Goal: Task Accomplishment & Management: Use online tool/utility

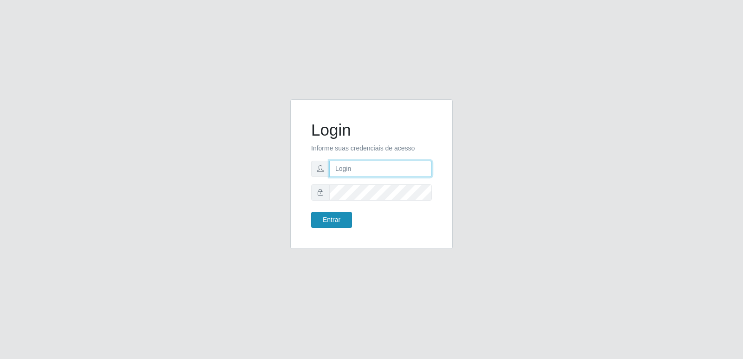
type input "[PERSON_NAME][EMAIL_ADDRESS][DOMAIN_NAME]"
click at [326, 221] on button "Entrar" at bounding box center [331, 220] width 41 height 16
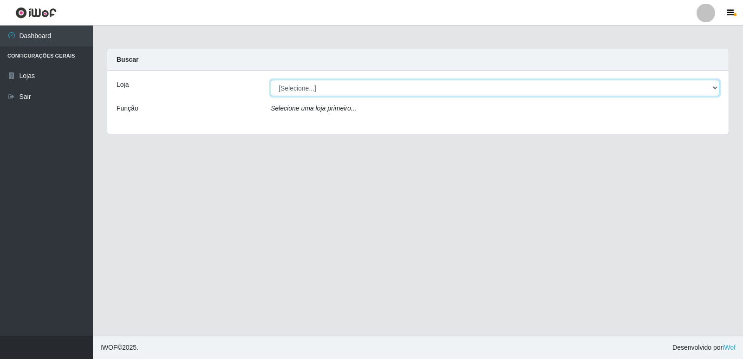
click at [296, 89] on select "[Selecione...] Hiper Queiroz - [GEOGRAPHIC_DATA] [GEOGRAPHIC_DATA] [GEOGRAPHIC_…" at bounding box center [495, 88] width 448 height 16
select select "516"
click at [271, 80] on select "[Selecione...] Hiper Queiroz - [GEOGRAPHIC_DATA] [GEOGRAPHIC_DATA] [GEOGRAPHIC_…" at bounding box center [495, 88] width 448 height 16
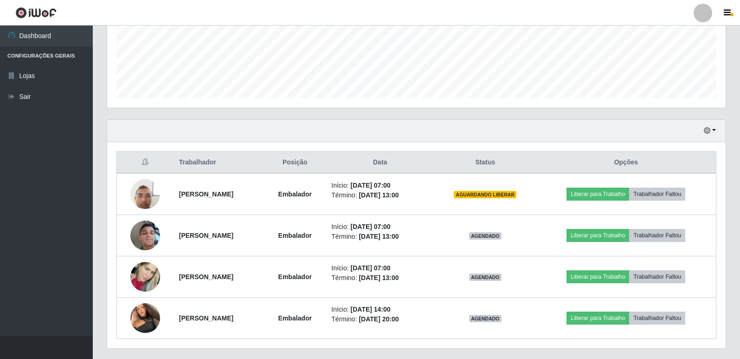
scroll to position [258, 0]
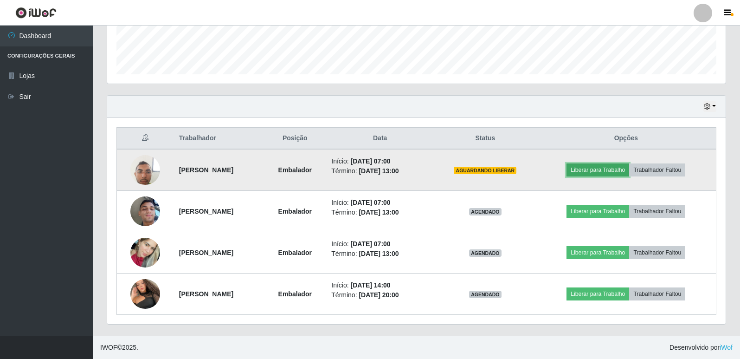
click at [616, 165] on button "Liberar para Trabalho" at bounding box center [598, 169] width 63 height 13
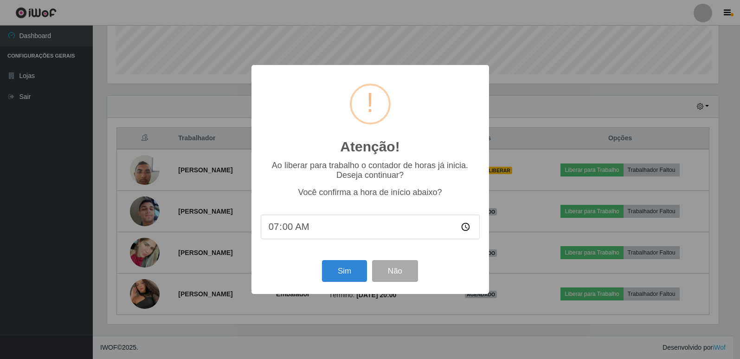
scroll to position [193, 614]
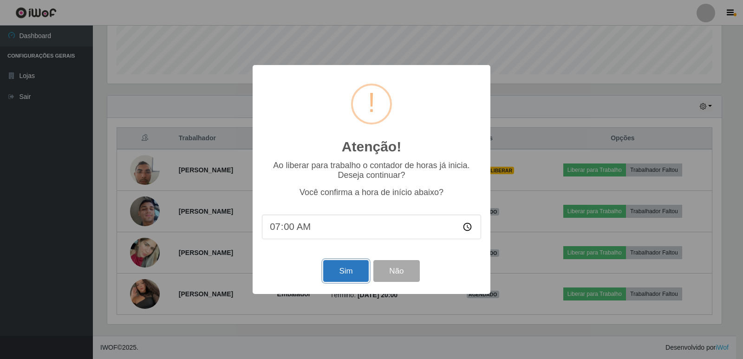
click at [349, 270] on button "Sim" at bounding box center [345, 271] width 45 height 22
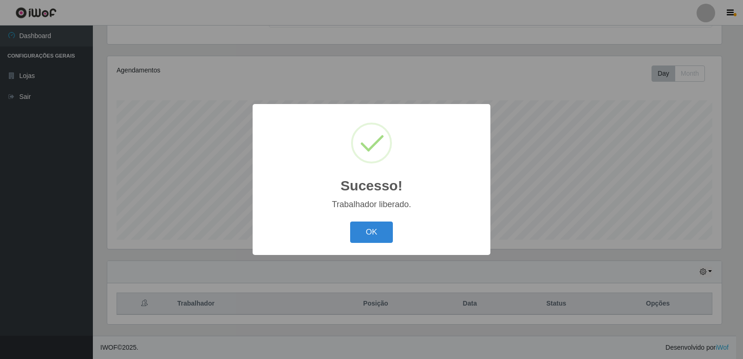
click at [585, 216] on div "Sucesso! × Trabalhador liberado. OK Cancel" at bounding box center [371, 179] width 743 height 359
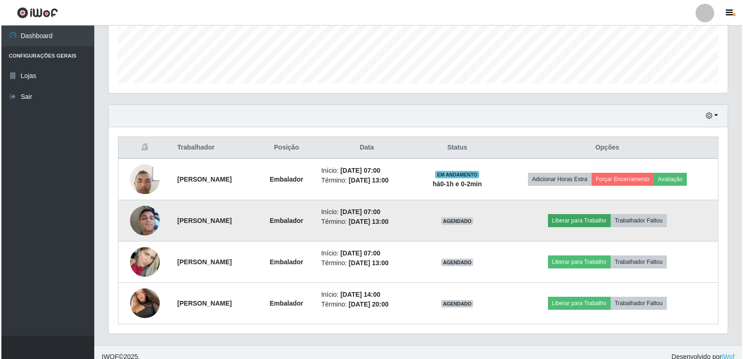
scroll to position [258, 0]
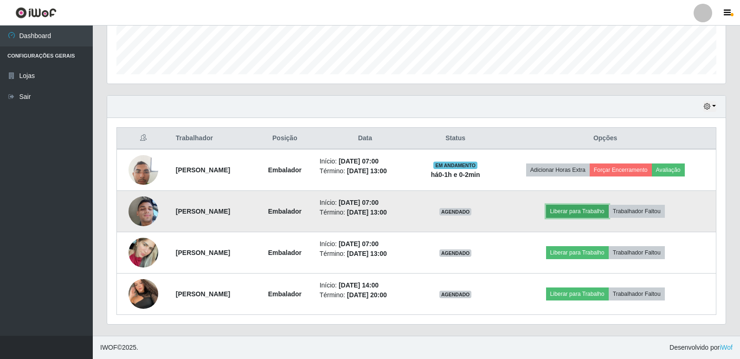
click at [581, 212] on button "Liberar para Trabalho" at bounding box center [577, 211] width 63 height 13
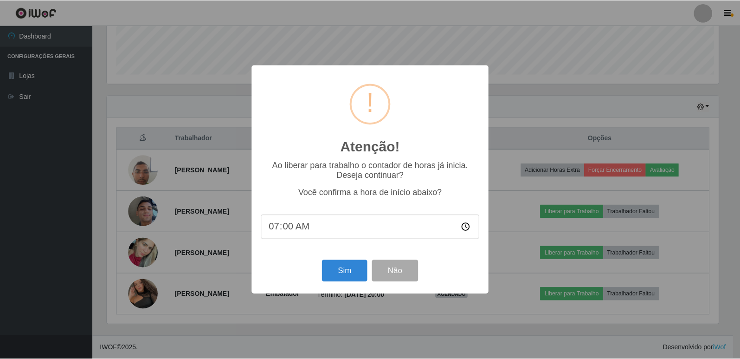
scroll to position [193, 614]
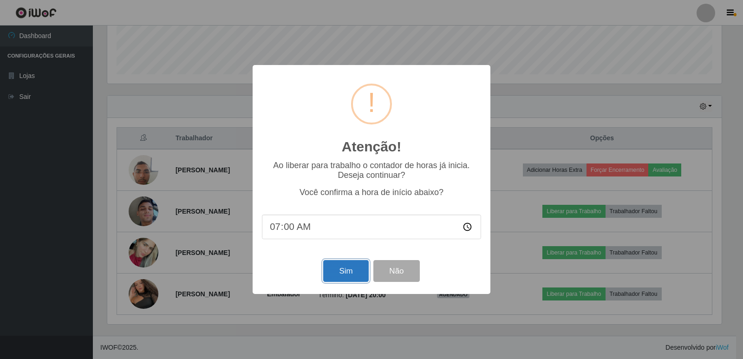
click at [344, 268] on button "Sim" at bounding box center [345, 271] width 45 height 22
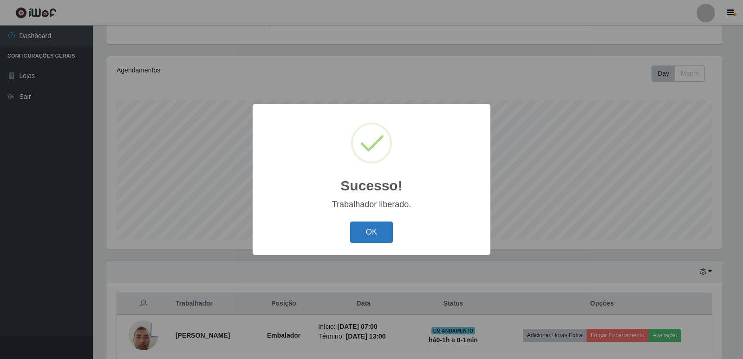
drag, startPoint x: 374, startPoint y: 213, endPoint x: 373, endPoint y: 224, distance: 10.7
click at [373, 213] on div "Sucesso! × Trabalhador liberado. OK Cancel" at bounding box center [372, 179] width 238 height 150
click at [373, 224] on button "OK" at bounding box center [371, 232] width 43 height 22
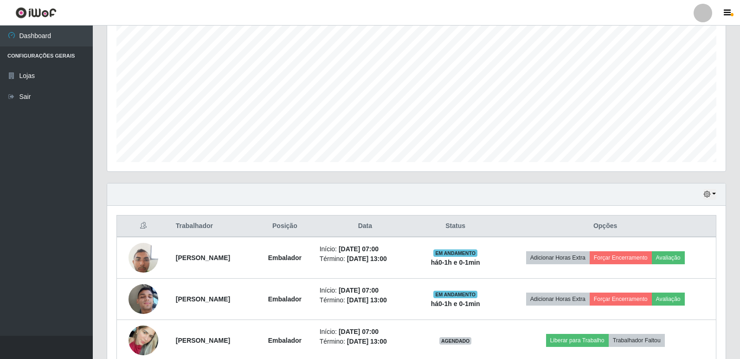
scroll to position [185, 0]
